Goal: Task Accomplishment & Management: Manage account settings

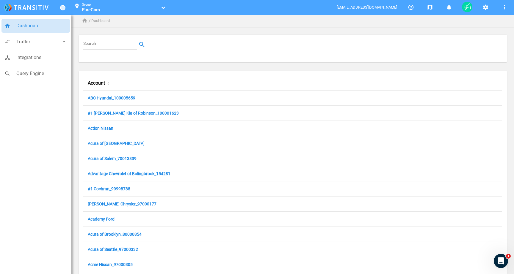
click at [110, 42] on input "Search" at bounding box center [111, 44] width 56 height 7
paste input "Champion Chevrolet"
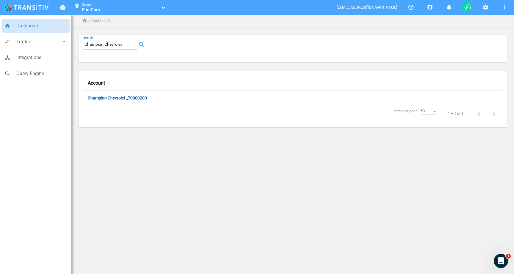
type input "Champion Chevrolet"
click at [116, 97] on link "Champion Chevrolet _70000200" at bounding box center [117, 99] width 59 height 6
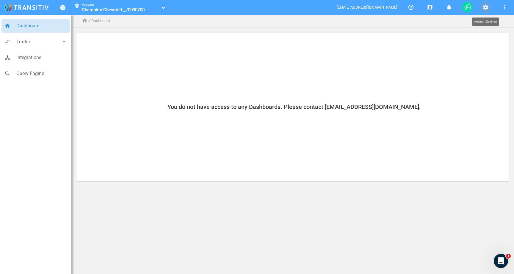
click at [485, 9] on mat-icon "settings" at bounding box center [484, 7] width 7 height 7
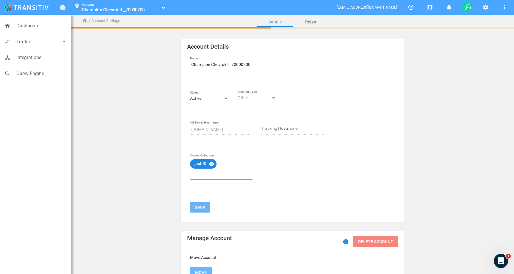
click at [217, 97] on div "Active" at bounding box center [206, 98] width 33 height 5
click at [204, 112] on span "Inactive" at bounding box center [209, 111] width 39 height 12
click at [212, 163] on mat-icon "cancel" at bounding box center [211, 163] width 5 height 5
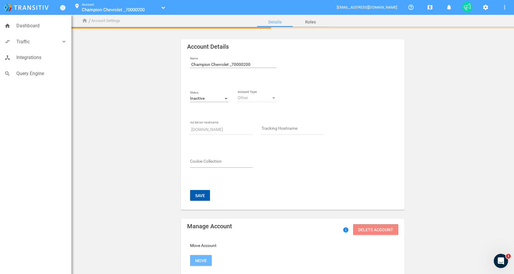
click at [201, 195] on button "Save" at bounding box center [200, 195] width 20 height 11
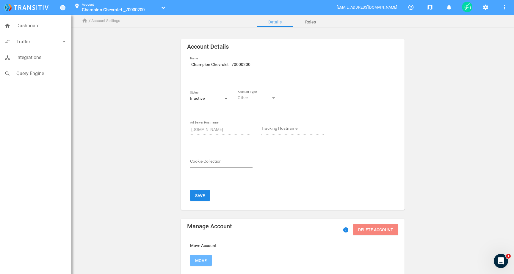
click at [118, 14] on button "location_on Account Champion Chevrolet _70000200 Champion Chevrolet _70000200" at bounding box center [118, 7] width 97 height 15
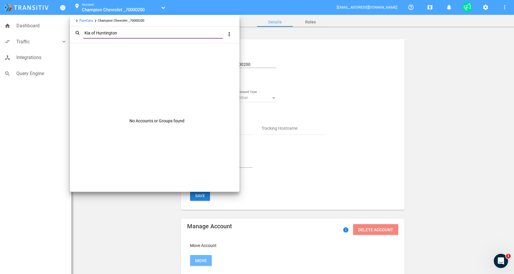
drag, startPoint x: 118, startPoint y: 30, endPoint x: 119, endPoint y: 34, distance: 3.3
click at [119, 34] on input "Kia of Huntington" at bounding box center [154, 33] width 142 height 7
type input "Kia of Huntington"
drag, startPoint x: 24, startPoint y: 24, endPoint x: 170, endPoint y: 24, distance: 145.6
click at [170, 23] on div "keyboard_arrow_right PureCars keyboard_arrow_right Champion Chevrolet _70000200…" at bounding box center [257, 137] width 514 height 274
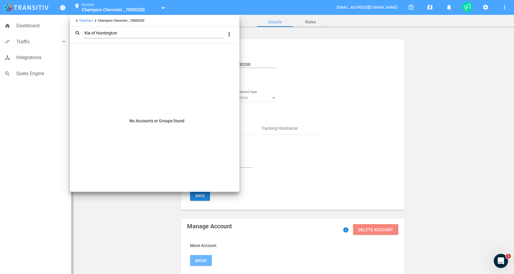
click at [23, 30] on div at bounding box center [257, 137] width 514 height 274
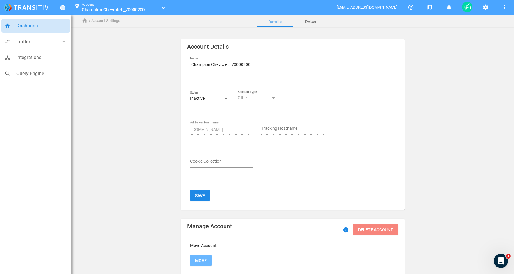
click at [23, 26] on span "Dashboard" at bounding box center [41, 26] width 51 height 8
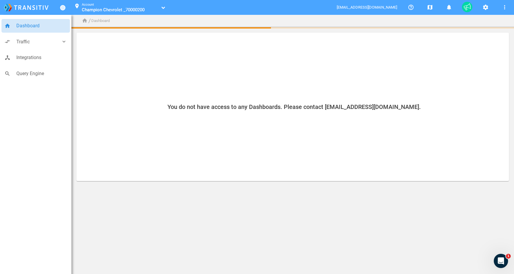
click at [87, 8] on span "Champion Chevrolet _70000200" at bounding box center [113, 9] width 63 height 5
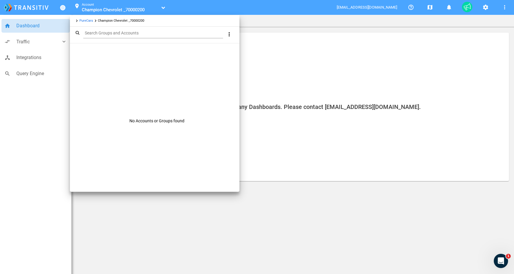
click at [88, 21] on link "PureCars" at bounding box center [86, 21] width 14 height 4
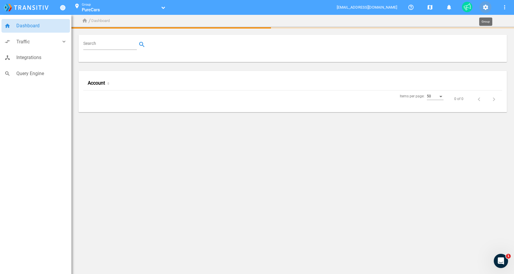
click at [483, 8] on mat-icon "settings" at bounding box center [484, 7] width 7 height 7
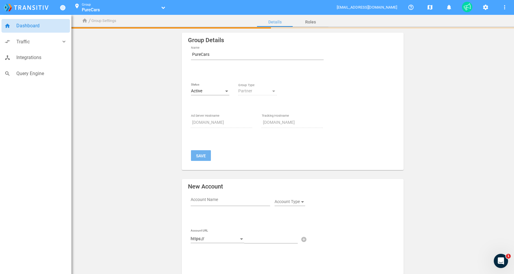
click at [24, 25] on span "Dashboard" at bounding box center [41, 26] width 51 height 8
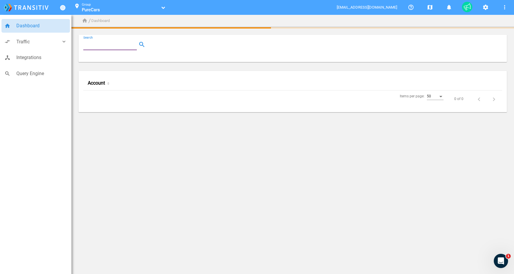
click at [110, 48] on input "Search" at bounding box center [111, 44] width 56 height 7
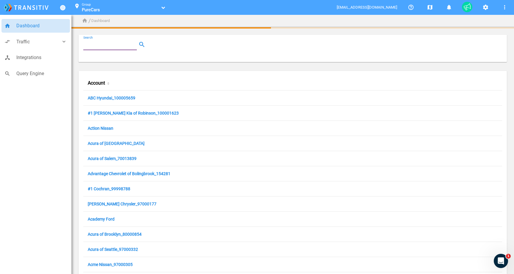
paste input "Kia of Huntington"
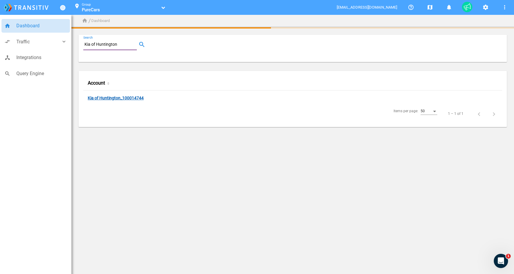
type input "Kia of Huntington"
click at [105, 101] on link "Kia of Huntington_100014744" at bounding box center [116, 99] width 56 height 6
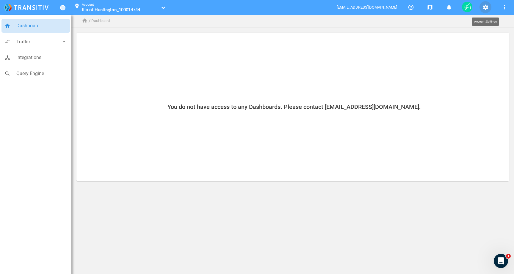
click at [479, 10] on button "settings" at bounding box center [485, 7] width 12 height 12
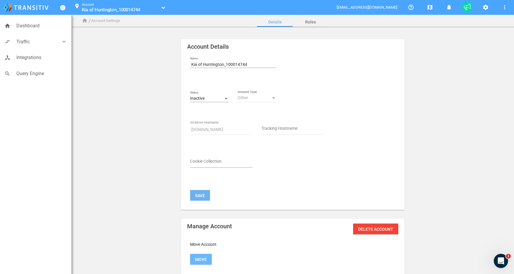
click at [151, 10] on link "Kia of Huntington_100014744" at bounding box center [120, 10] width 77 height 6
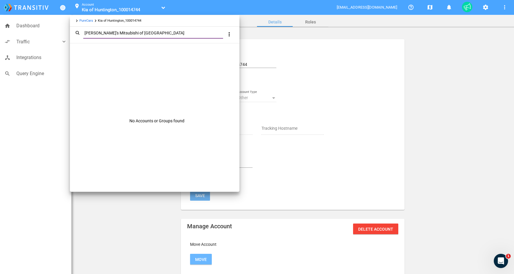
type input "[PERSON_NAME]'s Mitsubishi of [GEOGRAPHIC_DATA]"
click at [30, 29] on div at bounding box center [257, 137] width 514 height 274
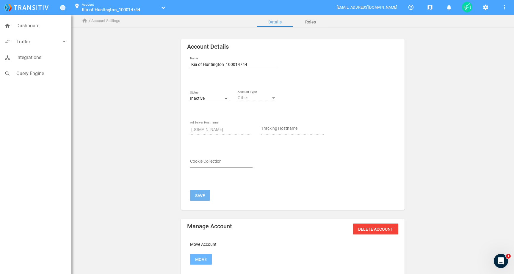
drag, startPoint x: 119, startPoint y: 79, endPoint x: 119, endPoint y: 69, distance: 10.1
click at [119, 79] on div "Account Details Name Kia of Huntington_100014744 Status Inactive Other Account …" at bounding box center [292, 181] width 432 height 284
click at [119, 8] on span "Kia of Huntington_100014744" at bounding box center [111, 9] width 58 height 5
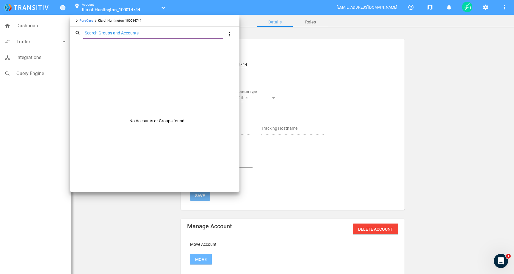
click at [86, 21] on link "PureCars" at bounding box center [86, 21] width 14 height 4
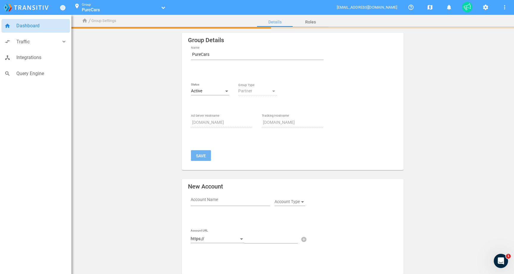
click at [30, 24] on span "Dashboard" at bounding box center [41, 26] width 51 height 8
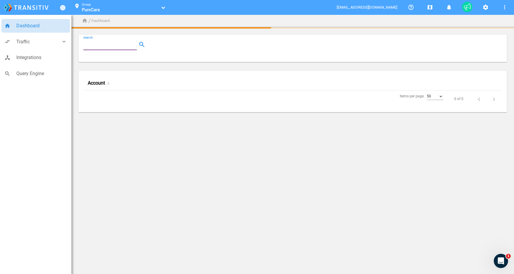
click at [113, 46] on input "Search" at bounding box center [111, 44] width 56 height 7
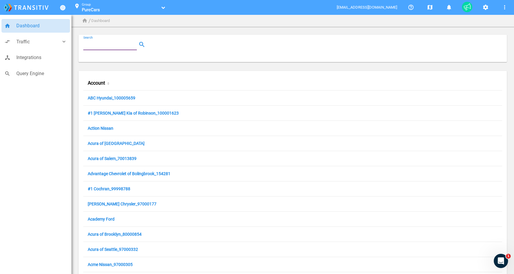
click at [113, 46] on input "Search" at bounding box center [111, 44] width 56 height 7
paste input "[PERSON_NAME]'s Mitsubishi of [GEOGRAPHIC_DATA]"
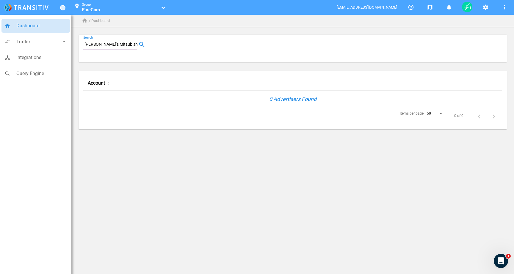
click at [117, 47] on input "[PERSON_NAME]'s Mitsubishi of [GEOGRAPHIC_DATA]" at bounding box center [111, 44] width 56 height 7
paste input "[PERSON_NAME] Capitol Mazda"
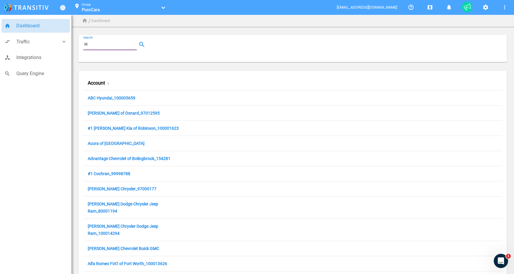
type input "H"
